Goal: Complete application form

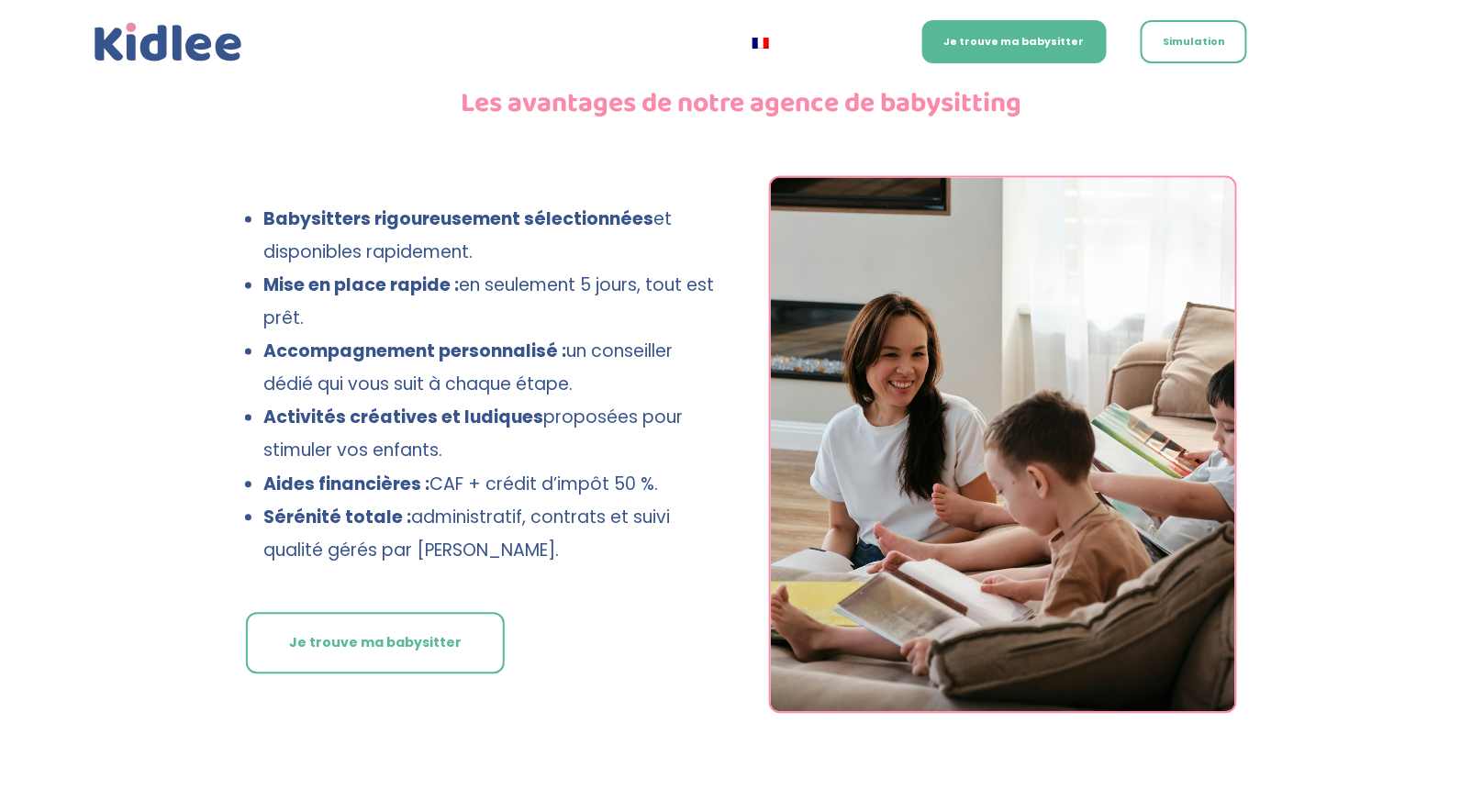
scroll to position [441, 0]
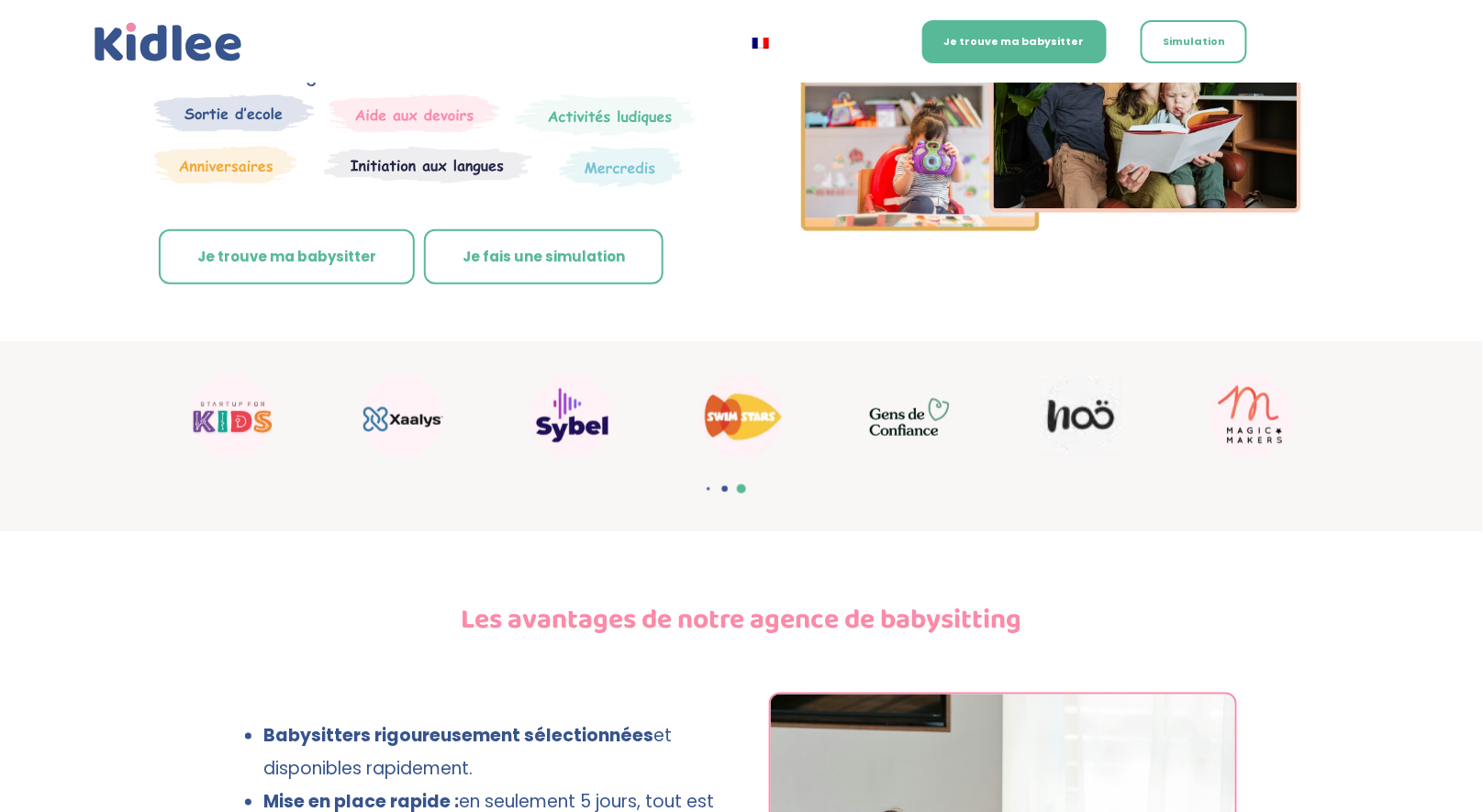
click at [324, 229] on link "Je trouve ma babysitter" at bounding box center [286, 256] width 256 height 55
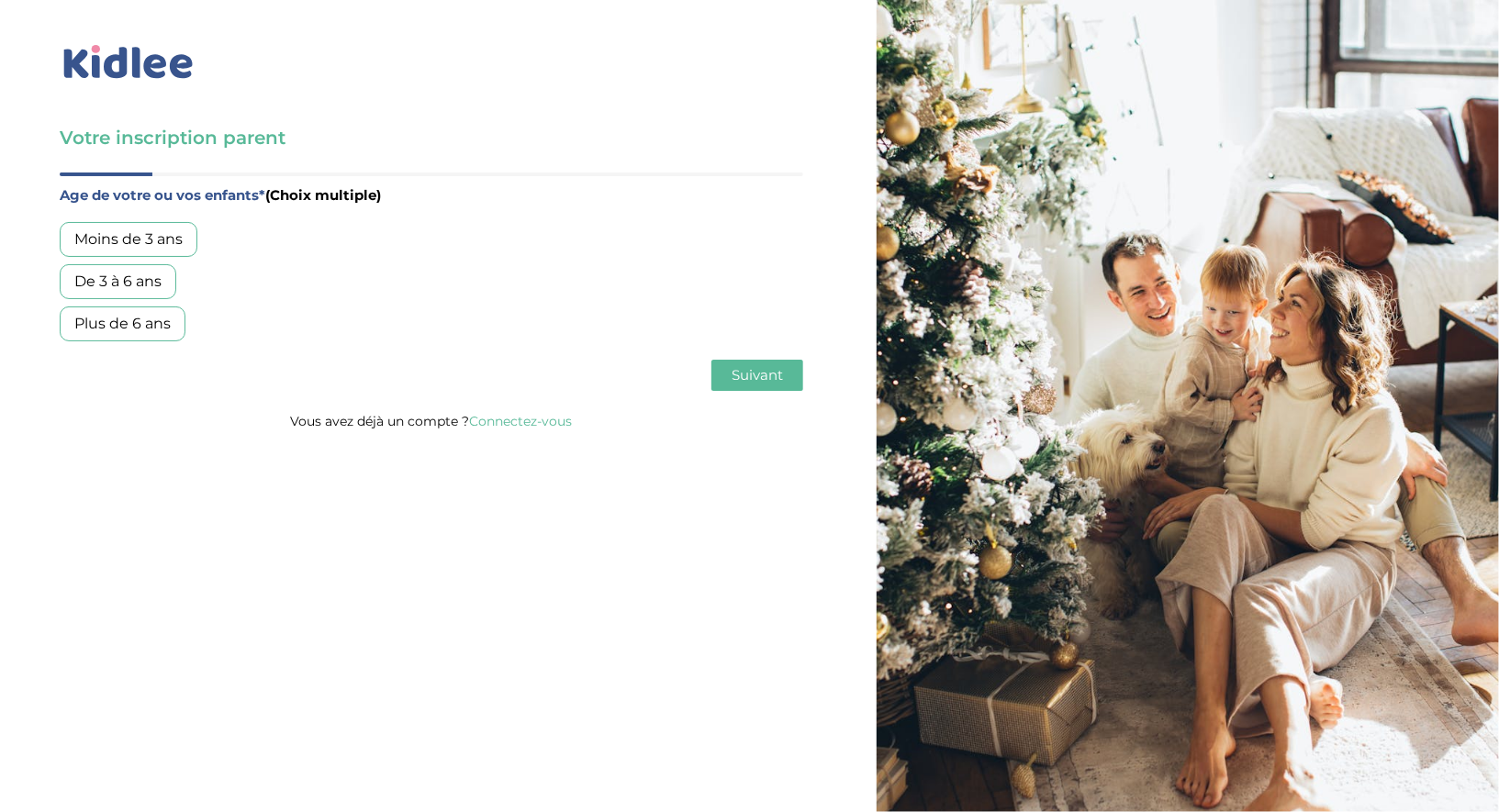
click at [118, 282] on div "De 3 à 6 ans" at bounding box center [117, 281] width 116 height 35
click at [767, 375] on span "Suivant" at bounding box center [758, 375] width 52 height 17
click at [140, 245] on div "Garde régulière" at bounding box center [131, 239] width 143 height 35
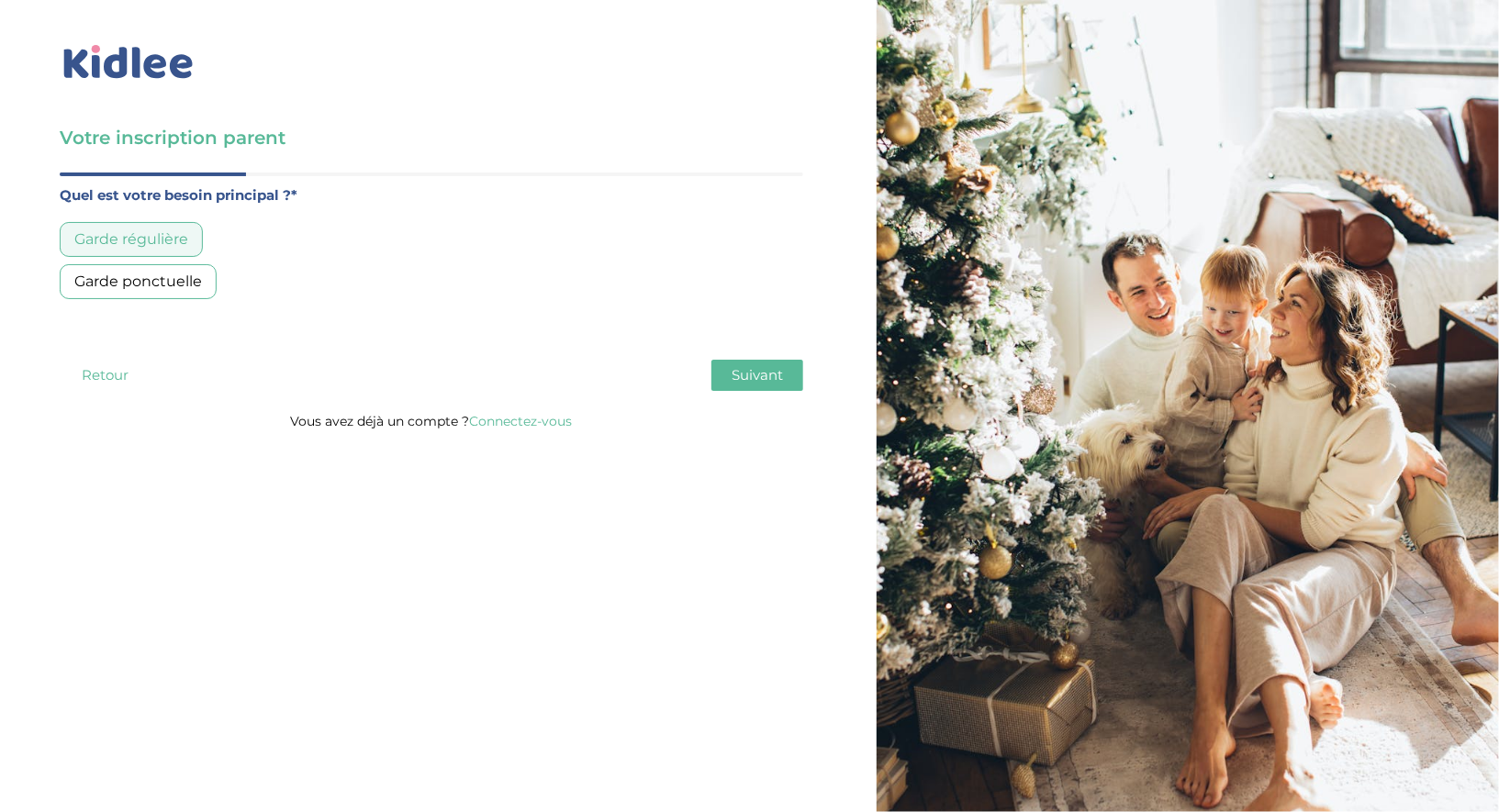
click at [750, 369] on span "Suivant" at bounding box center [758, 375] width 52 height 17
click at [174, 278] on div "Entre 30 et 50h/mois" at bounding box center [151, 281] width 183 height 35
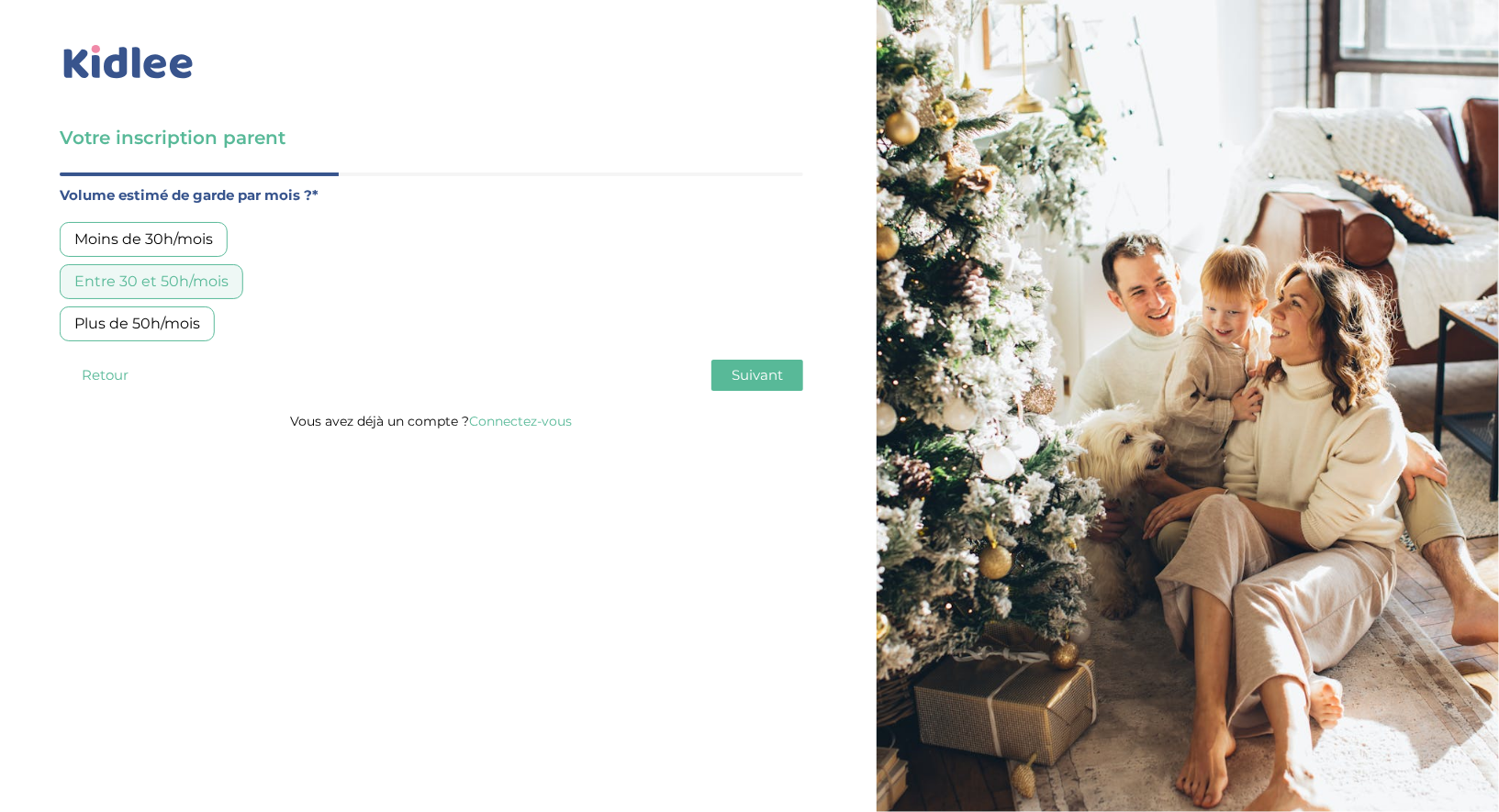
click at [757, 378] on span "Suivant" at bounding box center [758, 375] width 52 height 17
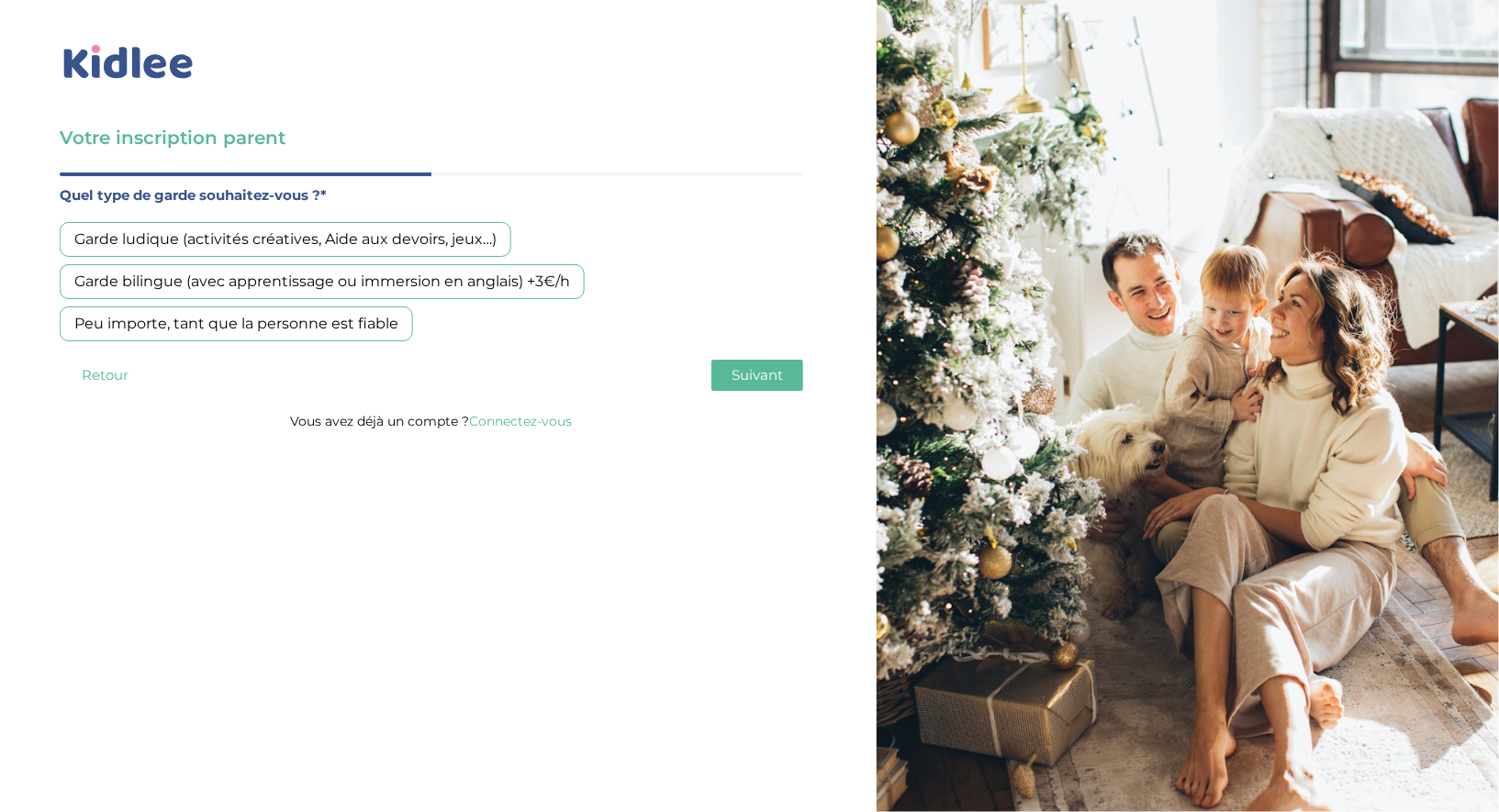
click at [292, 289] on div "Garde bilingue (avec apprentissage ou immersion en anglais) +3€/h" at bounding box center [322, 281] width 525 height 35
click at [768, 376] on span "Suivant" at bounding box center [758, 375] width 52 height 17
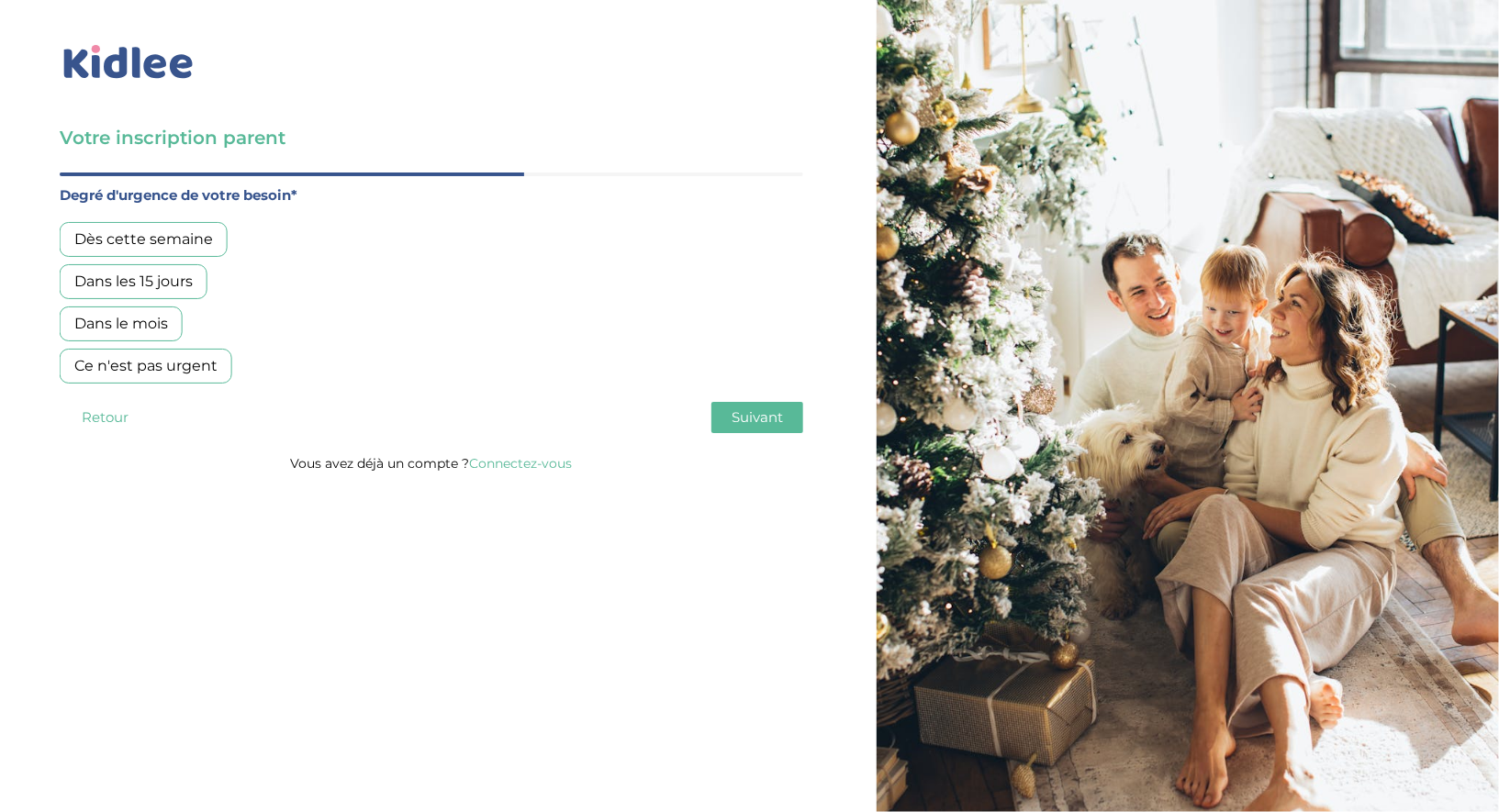
click at [175, 279] on div "Dans les 15 jours" at bounding box center [133, 281] width 148 height 35
click at [768, 418] on span "Suivant" at bounding box center [758, 417] width 52 height 17
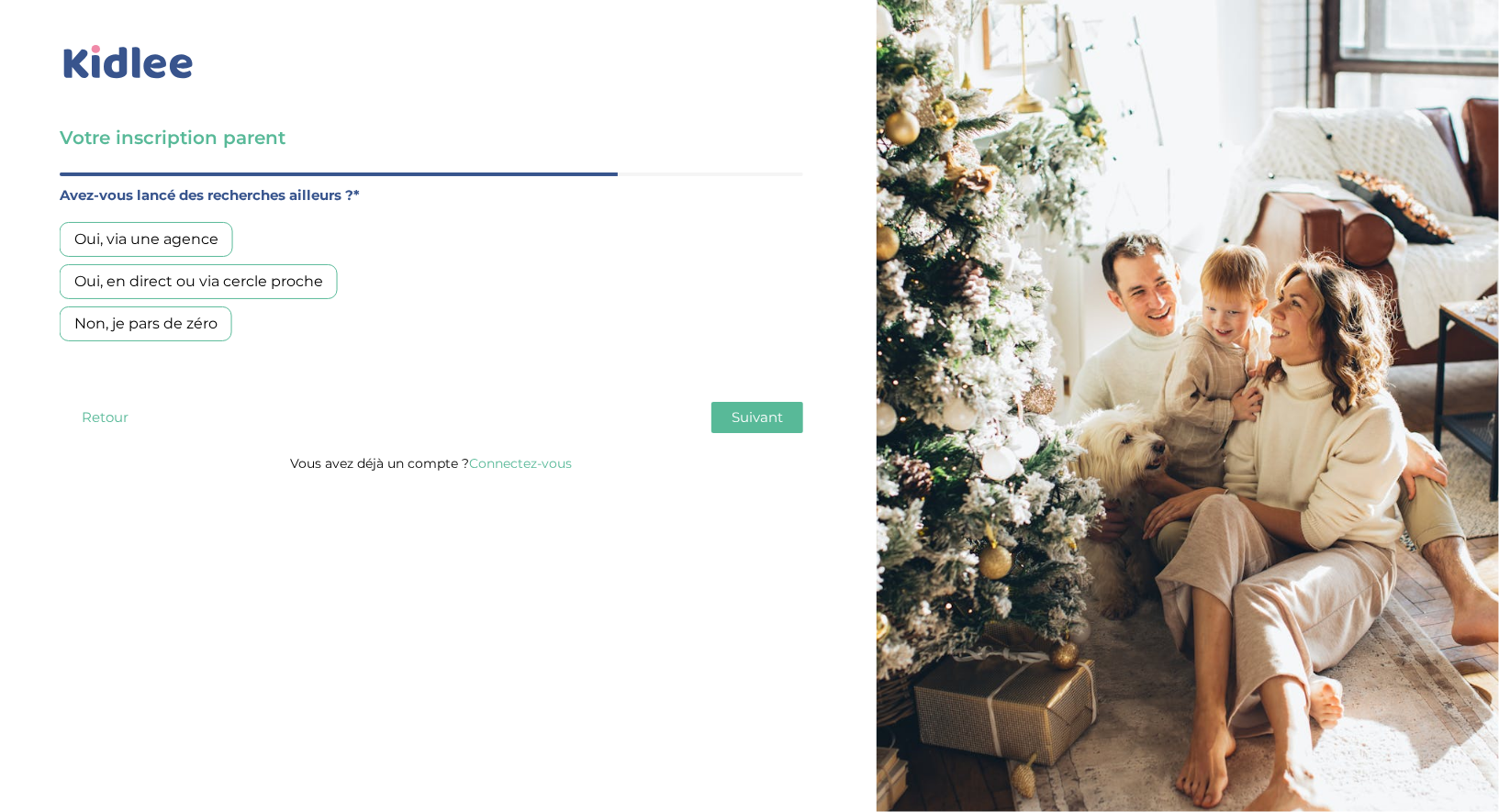
click at [205, 279] on div "Oui, en direct ou via cercle proche" at bounding box center [199, 281] width 278 height 35
click at [784, 415] on span "Suivant" at bounding box center [758, 417] width 52 height 17
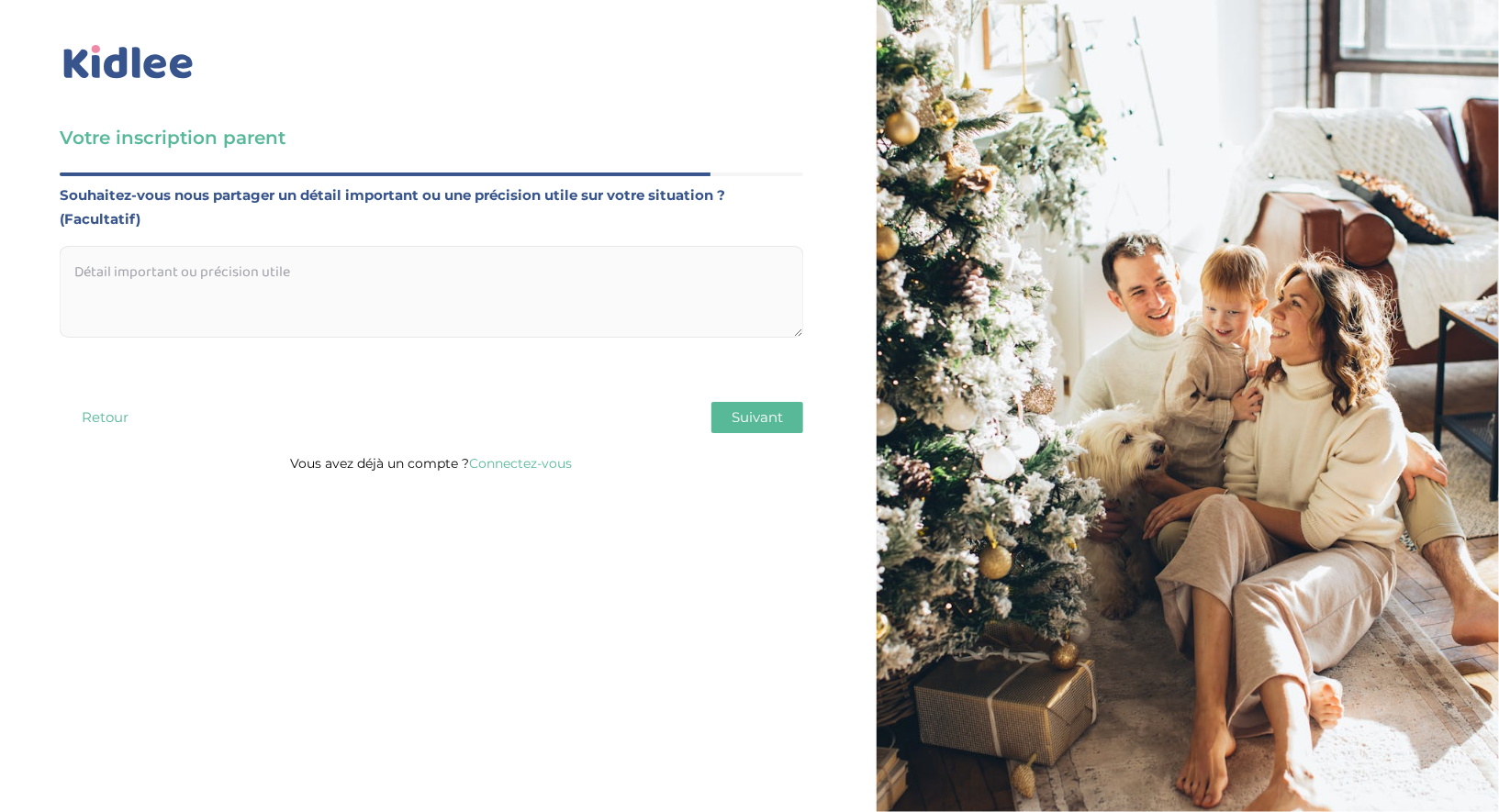
click at [245, 290] on textarea at bounding box center [431, 292] width 744 height 92
